Goal: Information Seeking & Learning: Learn about a topic

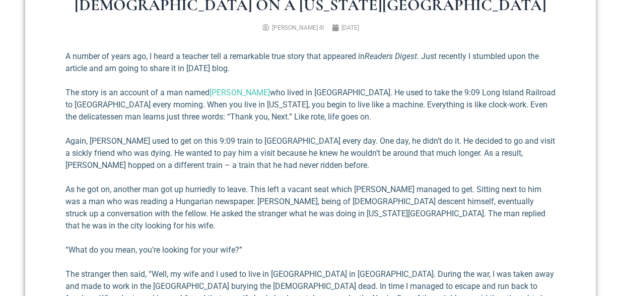
scroll to position [353, 0]
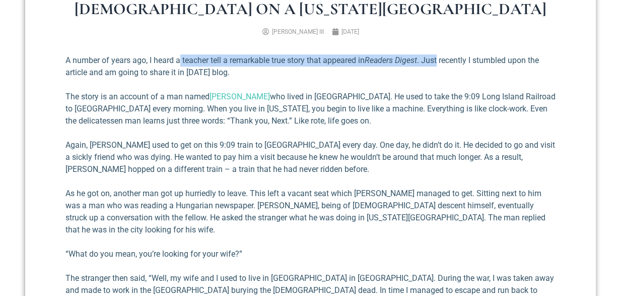
drag, startPoint x: 179, startPoint y: 58, endPoint x: 441, endPoint y: 61, distance: 262.0
click at [441, 61] on p "A number of years ago, I heard a teacher tell a remarkable true story that appe…" at bounding box center [310, 66] width 490 height 24
drag, startPoint x: 174, startPoint y: 71, endPoint x: 247, endPoint y: 73, distance: 72.6
click at [247, 73] on p "A number of years ago, I heard a teacher tell a remarkable true story that appe…" at bounding box center [310, 66] width 490 height 24
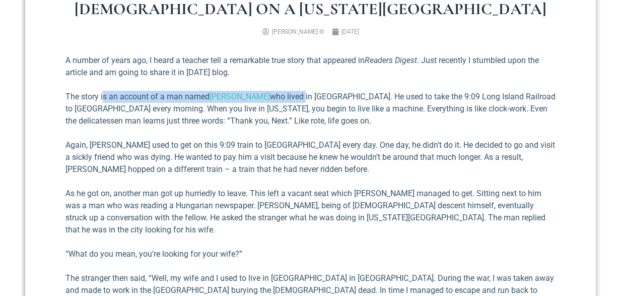
drag, startPoint x: 103, startPoint y: 95, endPoint x: 314, endPoint y: 99, distance: 211.1
click at [314, 99] on p "The story is an account of a man named [PERSON_NAME] who lived in [GEOGRAPHIC_D…" at bounding box center [310, 109] width 490 height 36
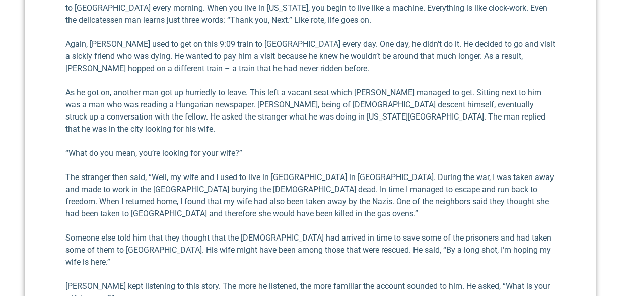
scroll to position [403, 0]
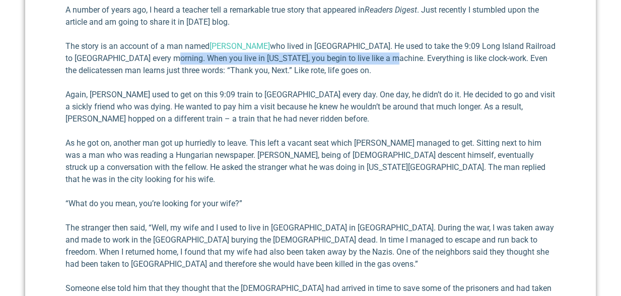
drag, startPoint x: 198, startPoint y: 57, endPoint x: 406, endPoint y: 58, distance: 208.1
click at [406, 58] on p "The story is an account of a man named [PERSON_NAME] who lived in [GEOGRAPHIC_D…" at bounding box center [310, 58] width 490 height 36
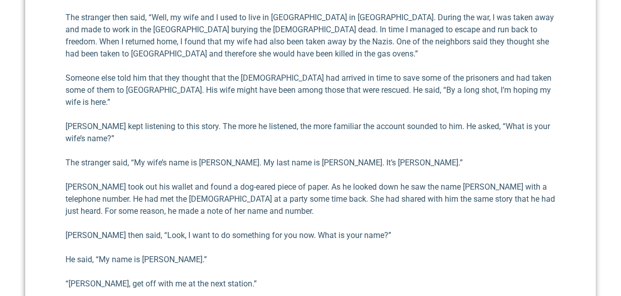
scroll to position [655, 0]
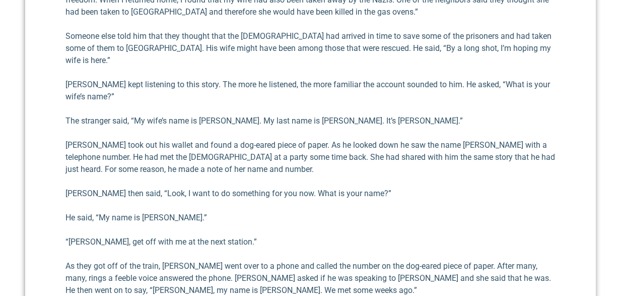
drag, startPoint x: 153, startPoint y: 59, endPoint x: 514, endPoint y: 74, distance: 361.5
click at [514, 79] on p "[PERSON_NAME] kept listening to this story. The more he listened, the more fami…" at bounding box center [310, 91] width 490 height 24
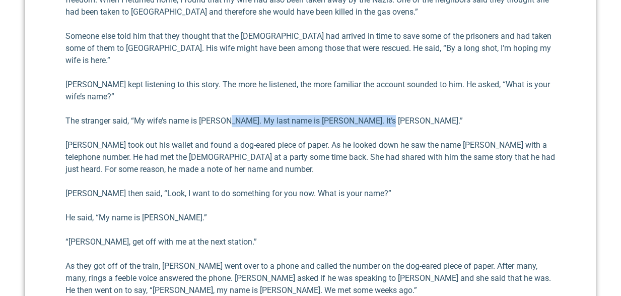
drag, startPoint x: 224, startPoint y: 96, endPoint x: 389, endPoint y: 97, distance: 164.7
click at [389, 115] on p "The stranger said, “My wife’s name is [PERSON_NAME]. My last name is [PERSON_NA…" at bounding box center [310, 121] width 490 height 12
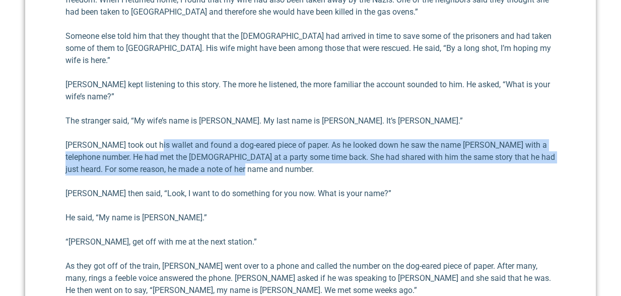
drag, startPoint x: 152, startPoint y: 120, endPoint x: 316, endPoint y: 146, distance: 165.7
click at [316, 146] on p "[PERSON_NAME] took out his wallet and found a dog-eared piece of paper. As he l…" at bounding box center [310, 157] width 490 height 36
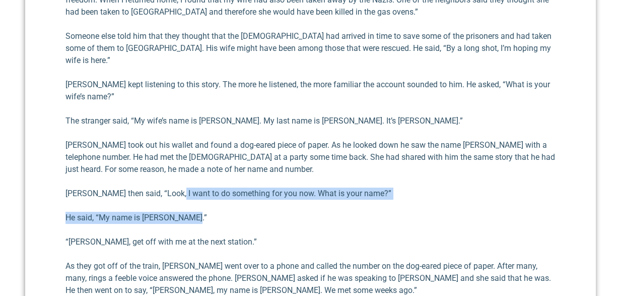
drag, startPoint x: 174, startPoint y: 168, endPoint x: 269, endPoint y: 183, distance: 95.5
click at [269, 183] on div "A number of years ago, I heard a teacher tell a remarkable true story that appe…" at bounding box center [310, 215] width 490 height 927
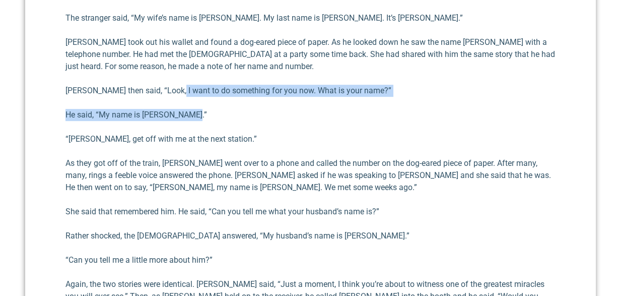
scroll to position [756, 0]
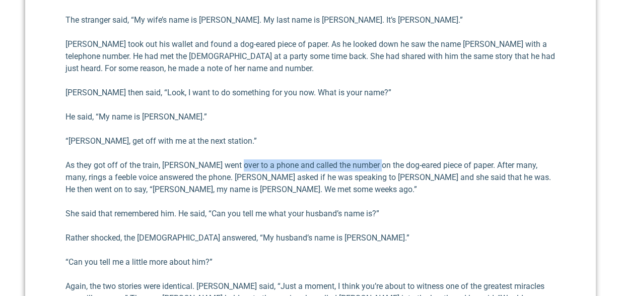
drag, startPoint x: 232, startPoint y: 139, endPoint x: 369, endPoint y: 142, distance: 137.6
click at [369, 159] on p "As they got off of the train, [PERSON_NAME] went over to a phone and called the…" at bounding box center [310, 177] width 490 height 36
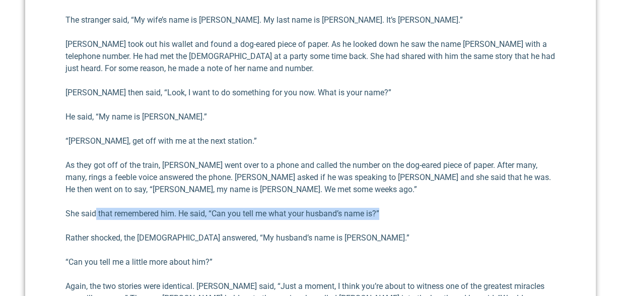
drag, startPoint x: 95, startPoint y: 187, endPoint x: 396, endPoint y: 192, distance: 301.3
click at [396, 208] on p "She said that remembered him. He said, “Can you tell me what your husband’s nam…" at bounding box center [310, 214] width 490 height 12
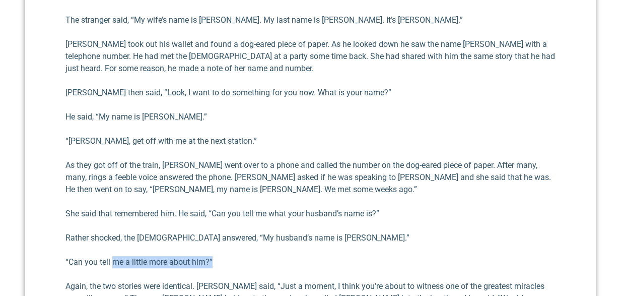
drag, startPoint x: 111, startPoint y: 235, endPoint x: 215, endPoint y: 236, distance: 103.3
click at [215, 256] on p "“Can you tell me a little more about him?”" at bounding box center [310, 262] width 490 height 12
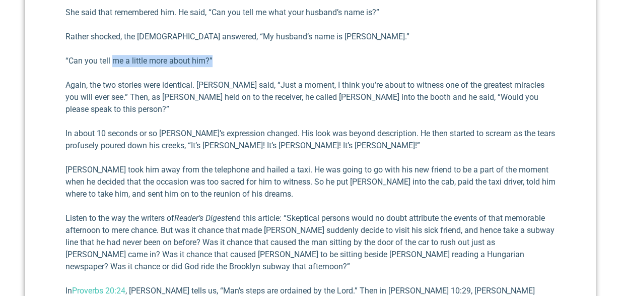
scroll to position [957, 0]
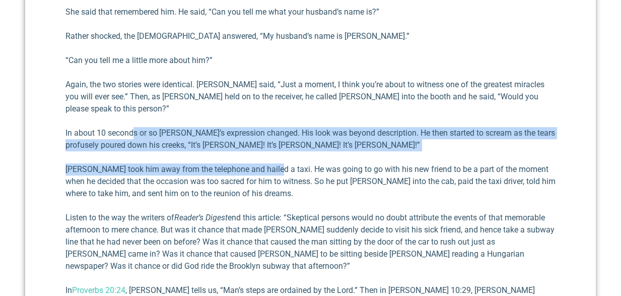
drag, startPoint x: 135, startPoint y: 108, endPoint x: 275, endPoint y: 132, distance: 142.0
click at [150, 163] on p "[PERSON_NAME] took him away from the telephone and hailed a taxi. He was going …" at bounding box center [310, 181] width 490 height 36
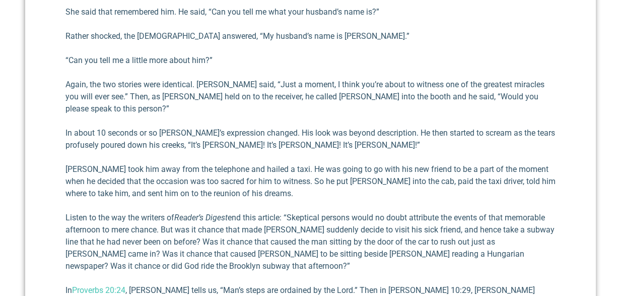
drag, startPoint x: 233, startPoint y: 145, endPoint x: 323, endPoint y: 144, distance: 90.2
click at [323, 163] on p "[PERSON_NAME] took him away from the telephone and hailed a taxi. He was going …" at bounding box center [310, 181] width 490 height 36
drag, startPoint x: 446, startPoint y: 144, endPoint x: 474, endPoint y: 167, distance: 36.8
click at [474, 167] on p "[PERSON_NAME] took him away from the telephone and hailed a taxi. He was going …" at bounding box center [310, 181] width 490 height 36
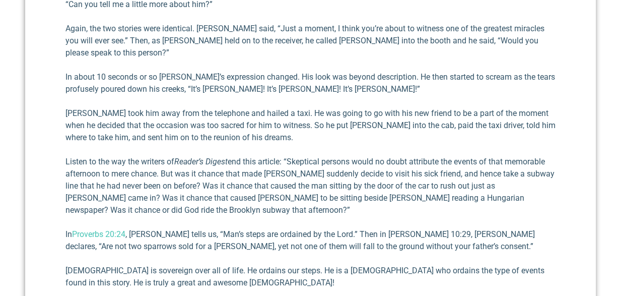
scroll to position [1058, 0]
